Goal: Navigation & Orientation: Find specific page/section

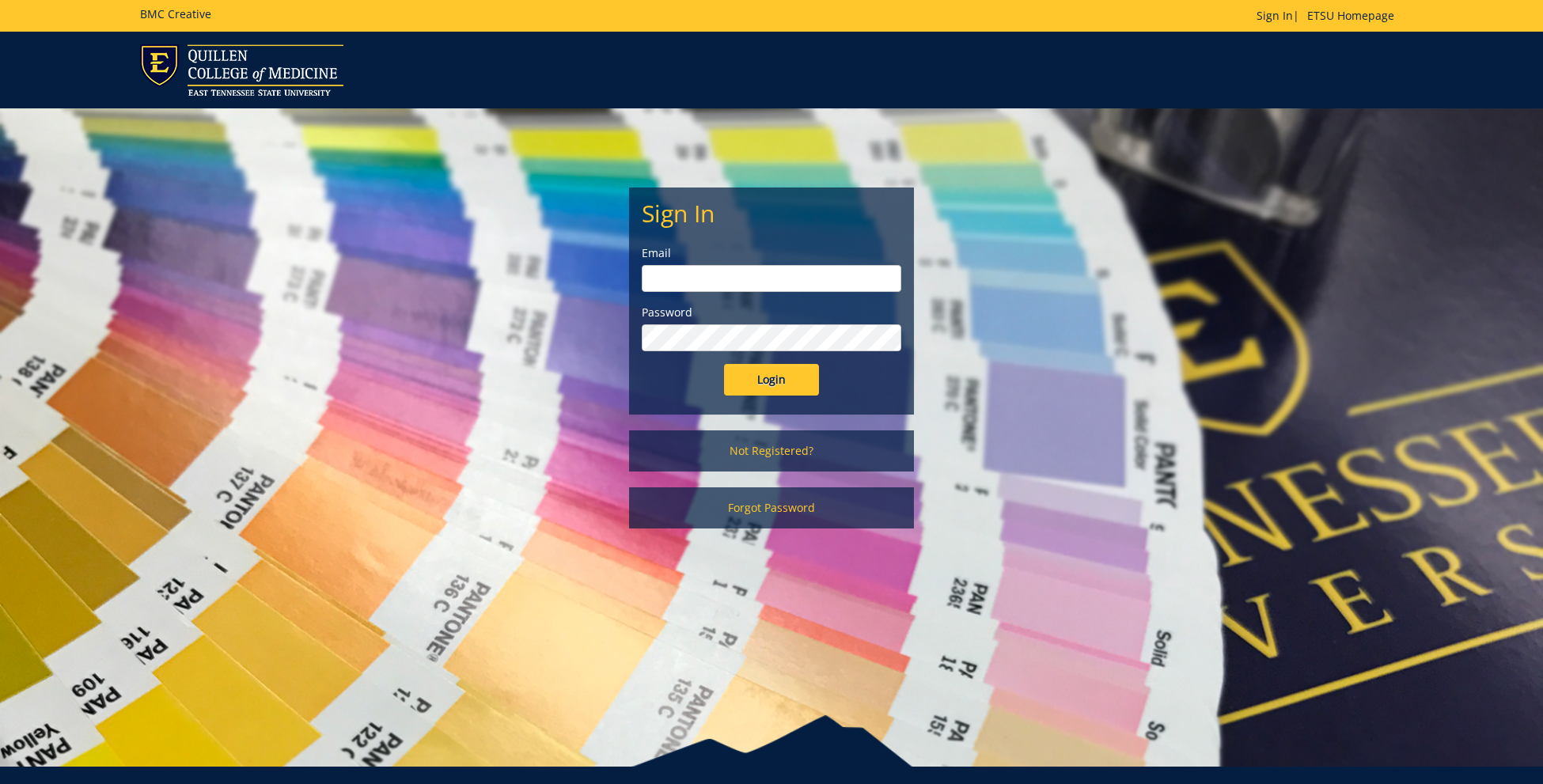
scroll to position [1, 0]
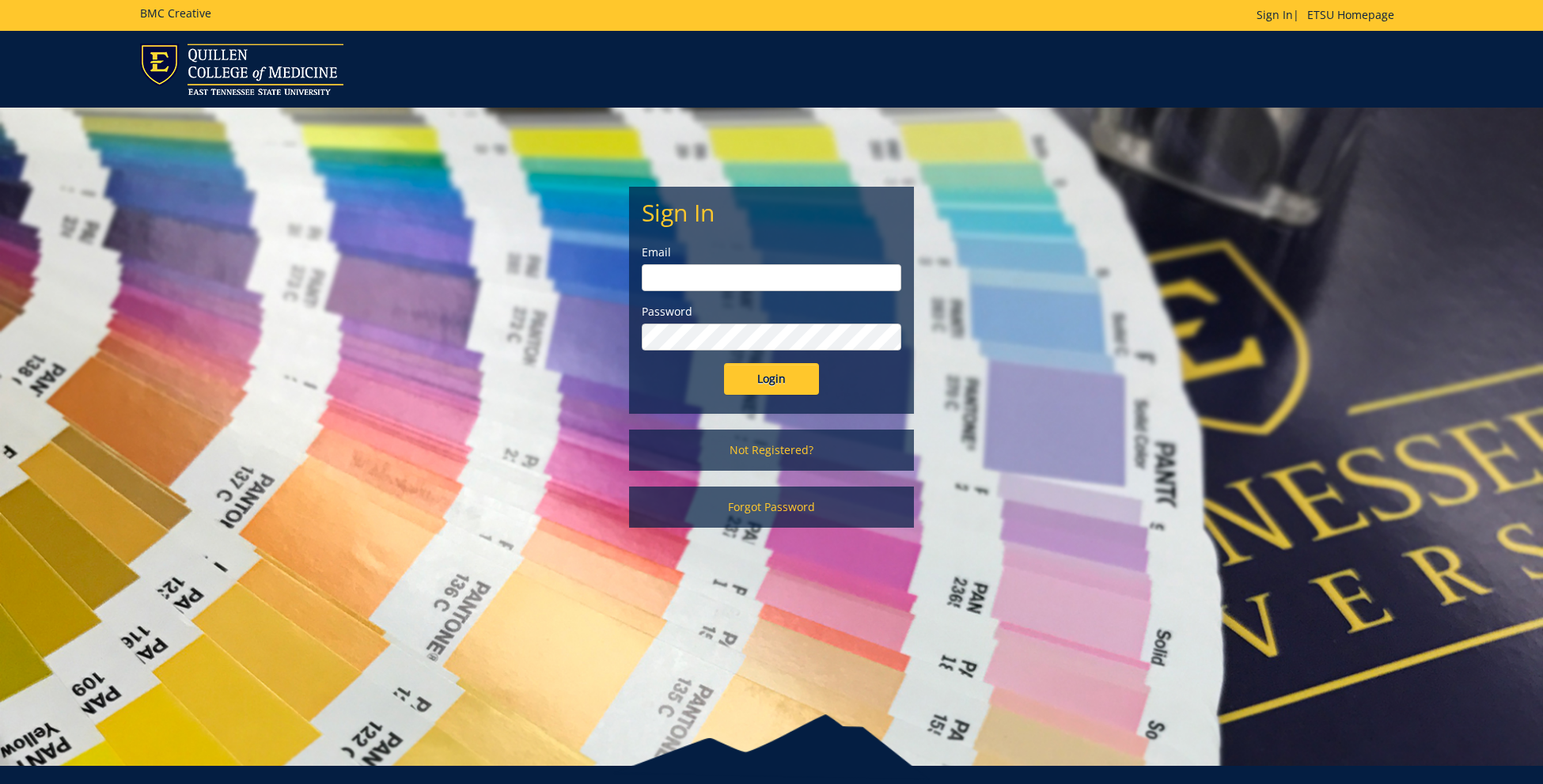
type input "[EMAIL_ADDRESS][DOMAIN_NAME]"
click at [773, 380] on input "Login" at bounding box center [772, 379] width 95 height 31
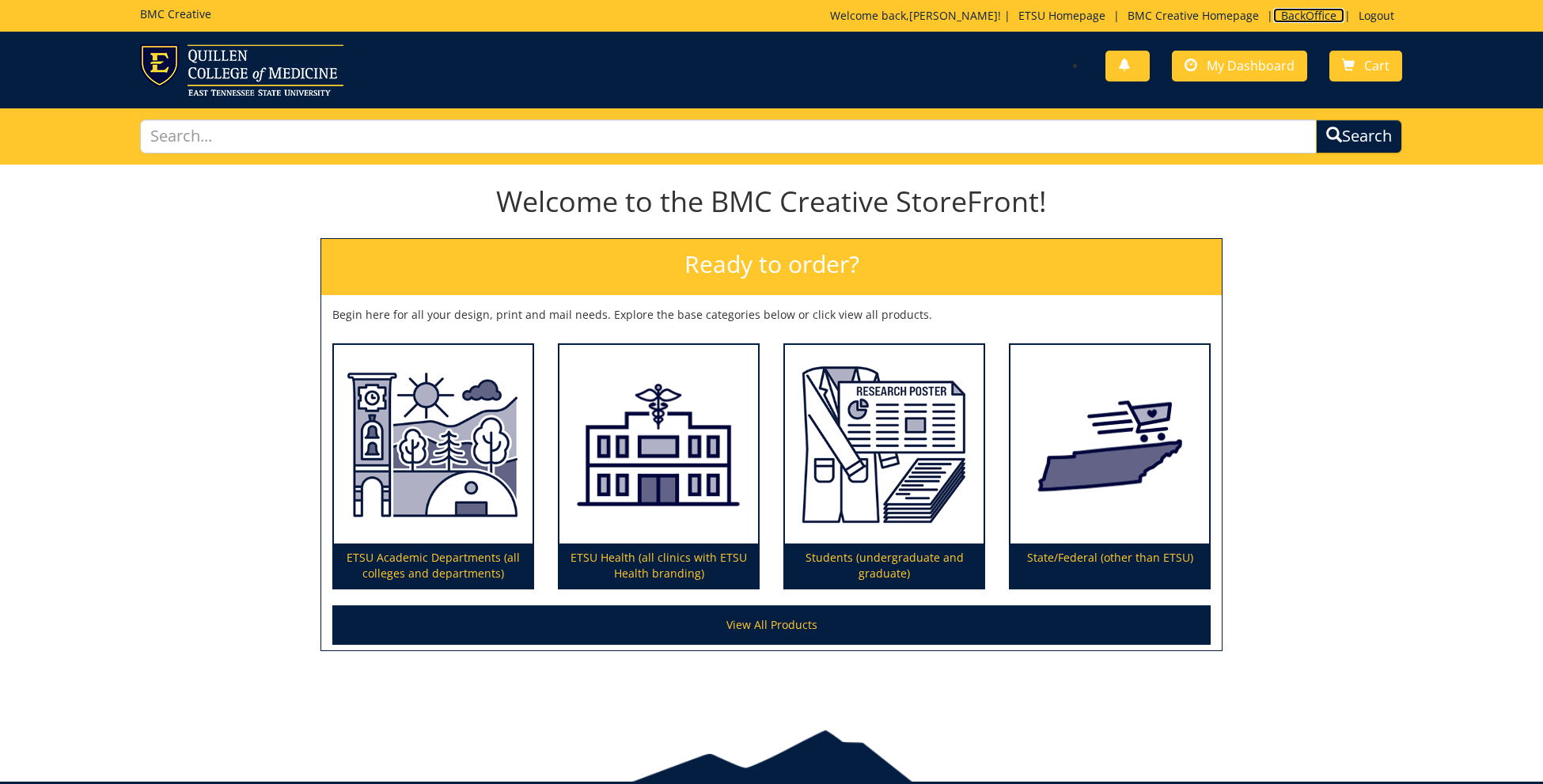
click at [1306, 14] on link "BackOffice" at bounding box center [1309, 16] width 71 height 15
